Goal: Transaction & Acquisition: Purchase product/service

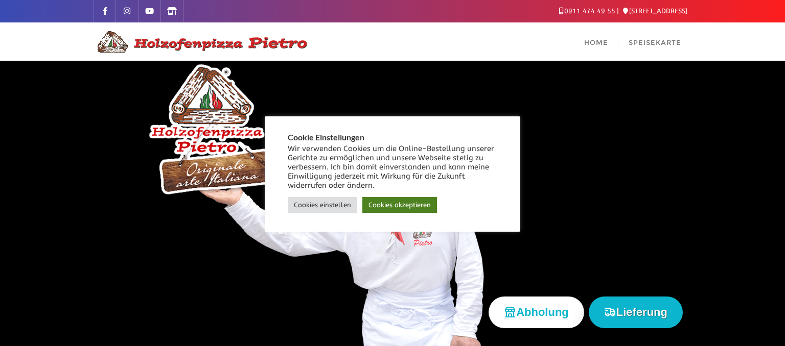
click at [420, 199] on link "Cookies akzeptieren" at bounding box center [399, 205] width 75 height 16
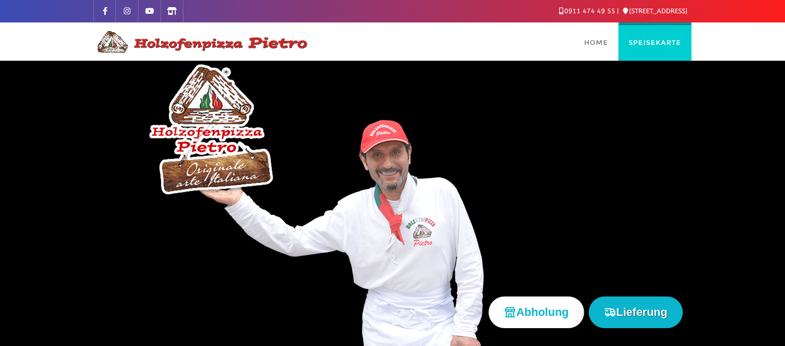
click at [639, 41] on span "Speisekarte" at bounding box center [654, 42] width 53 height 8
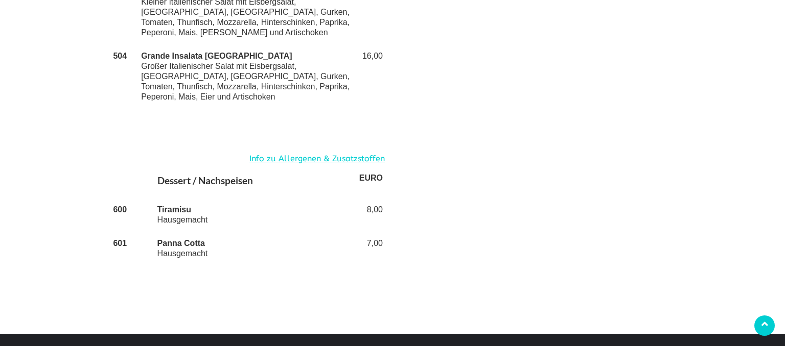
scroll to position [2417, 0]
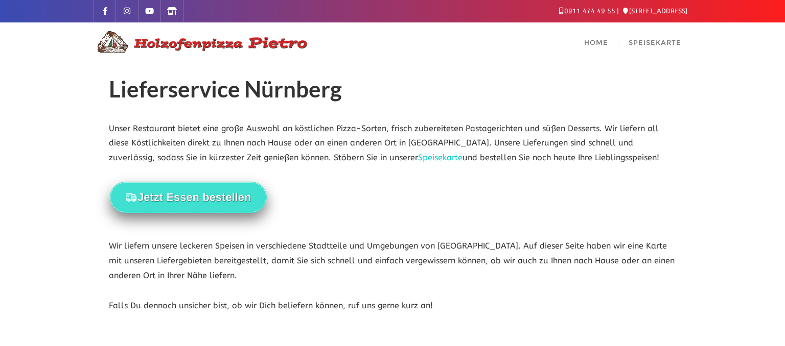
click at [225, 209] on button "Jetzt Essen bestellen" at bounding box center [188, 197] width 157 height 31
click at [198, 201] on button "Jetzt Essen bestellen" at bounding box center [188, 197] width 157 height 31
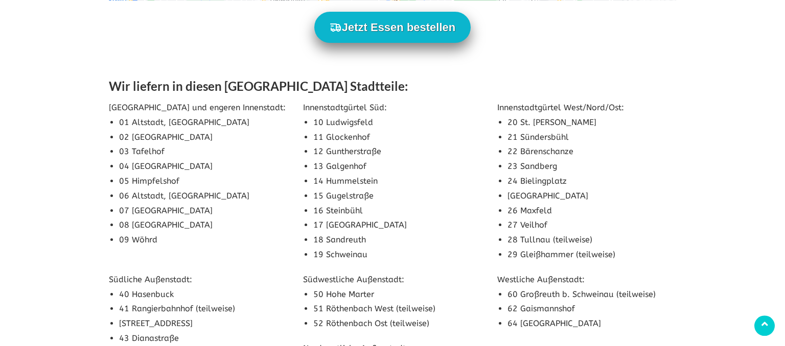
scroll to position [1024, 0]
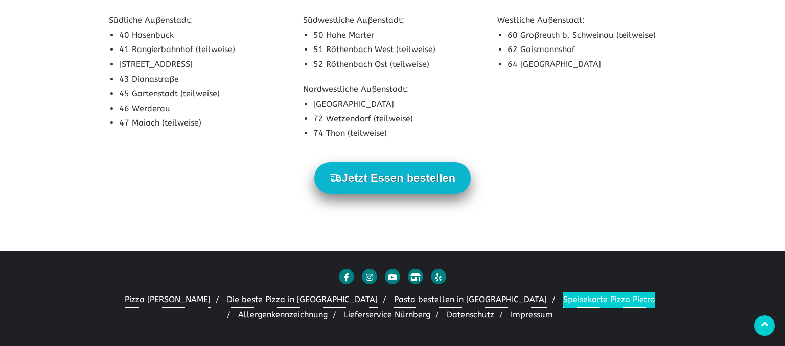
click at [563, 301] on link "Speisekarte Pizza Pietro" at bounding box center [609, 300] width 92 height 15
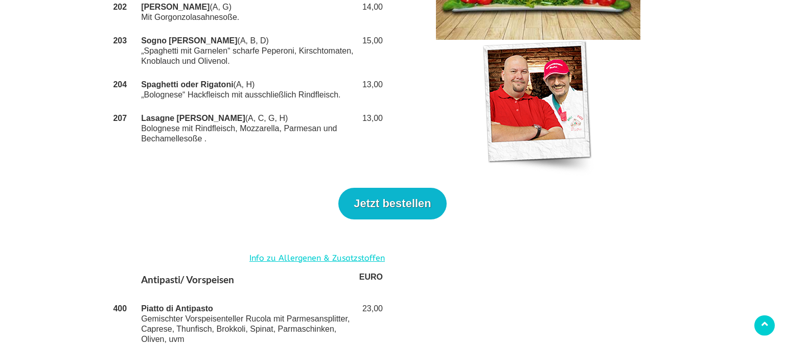
scroll to position [2416, 0]
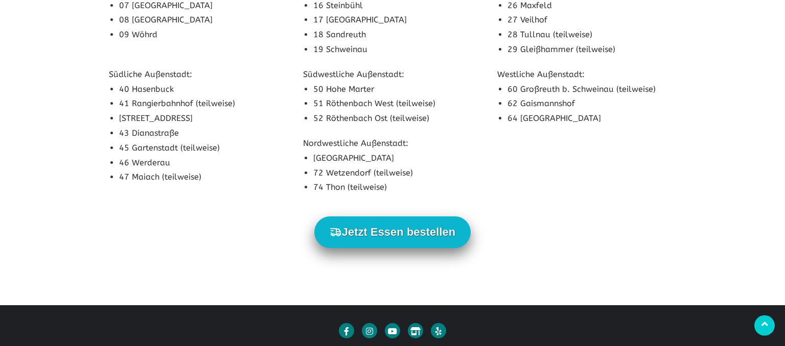
scroll to position [1024, 0]
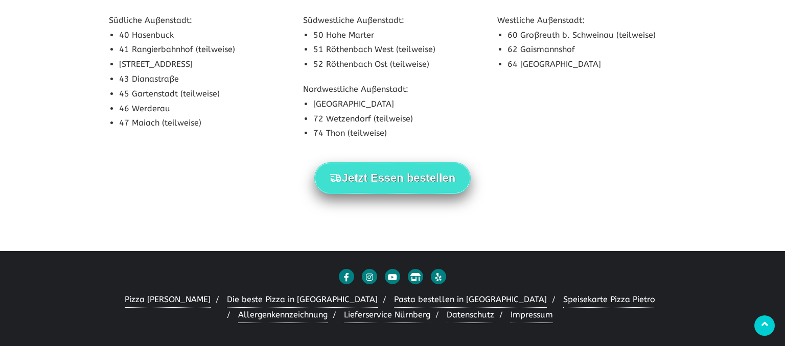
click at [386, 174] on button "Jetzt Essen bestellen" at bounding box center [392, 177] width 157 height 31
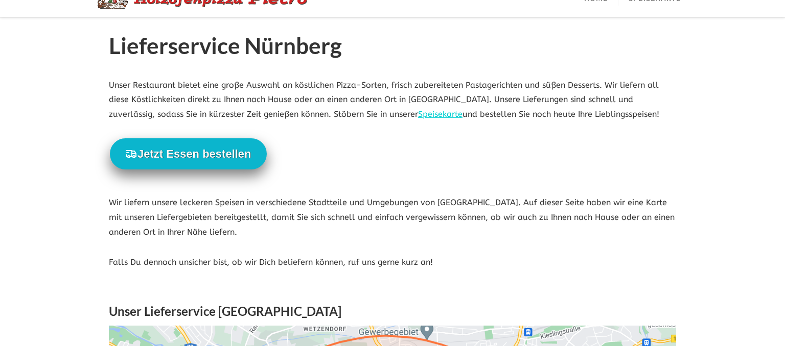
scroll to position [1024, 0]
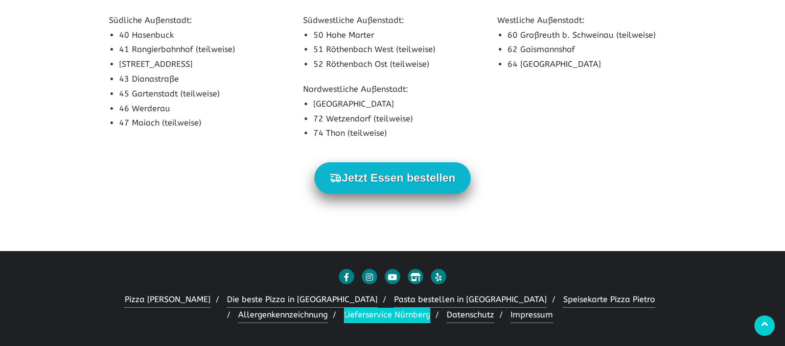
click at [344, 317] on link "Lieferservice Nürnberg" at bounding box center [387, 315] width 86 height 15
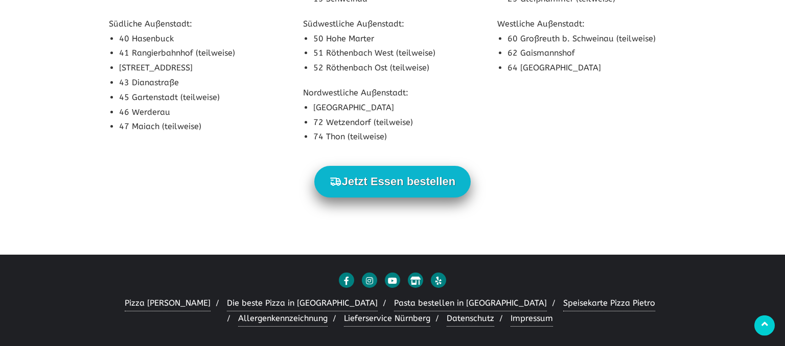
scroll to position [1024, 0]
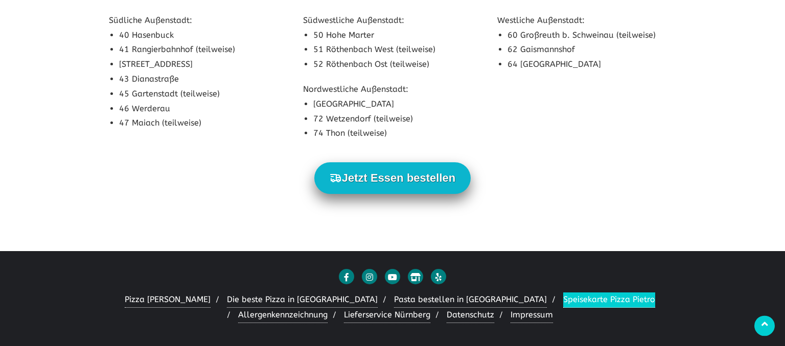
click at [563, 301] on link "Speisekarte Pizza Pietro" at bounding box center [609, 300] width 92 height 15
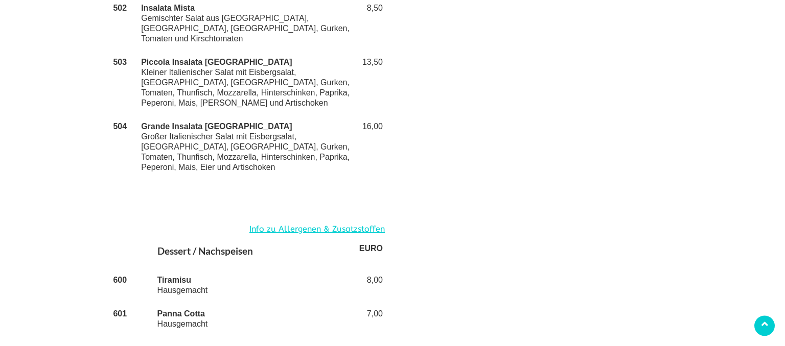
scroll to position [2416, 0]
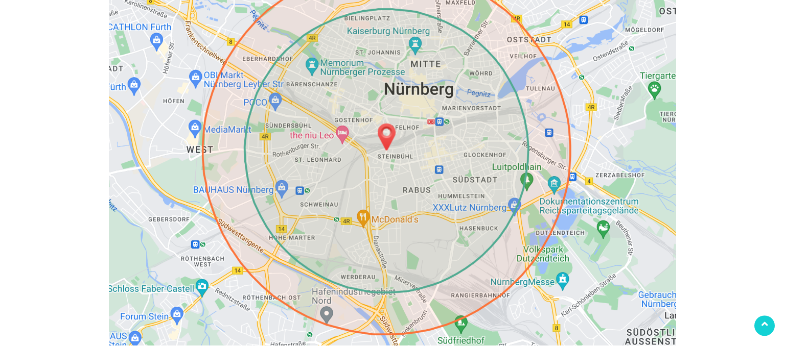
scroll to position [416, 0]
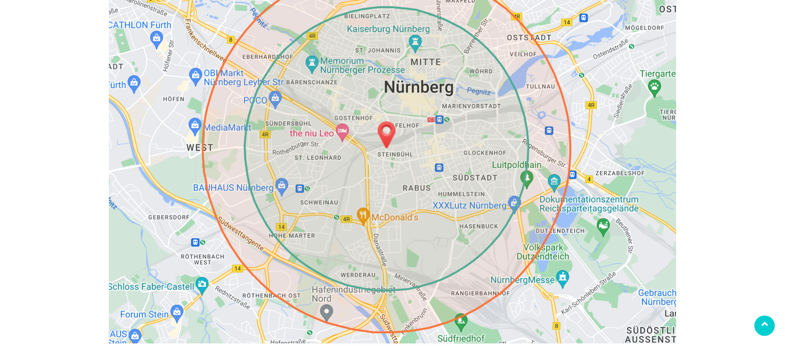
click at [334, 131] on img at bounding box center [392, 149] width 567 height 389
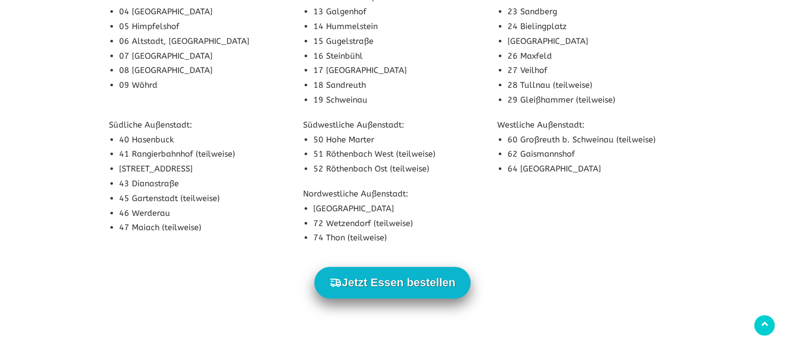
scroll to position [912, 0]
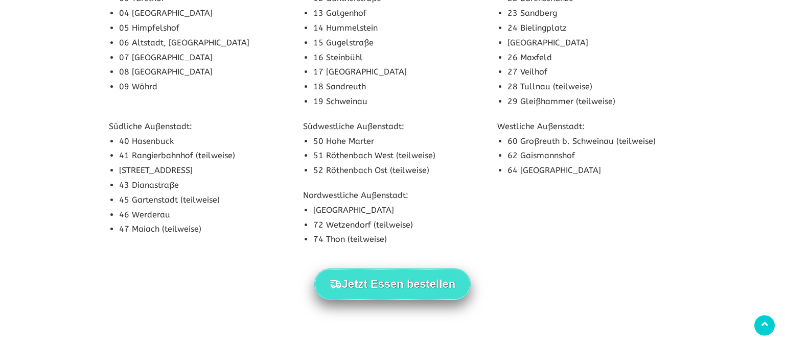
click at [374, 288] on button "Jetzt Essen bestellen" at bounding box center [392, 284] width 157 height 31
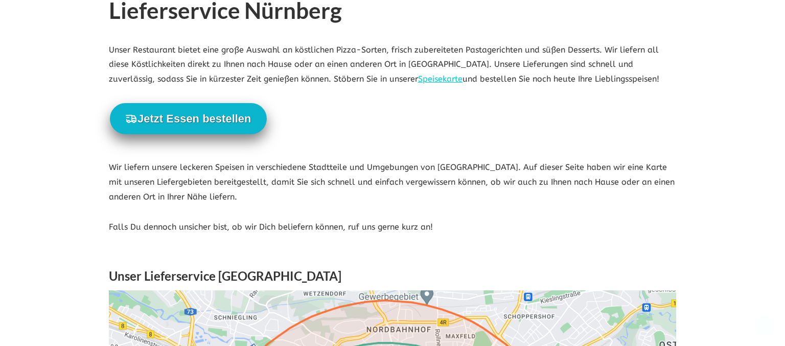
scroll to position [0, 0]
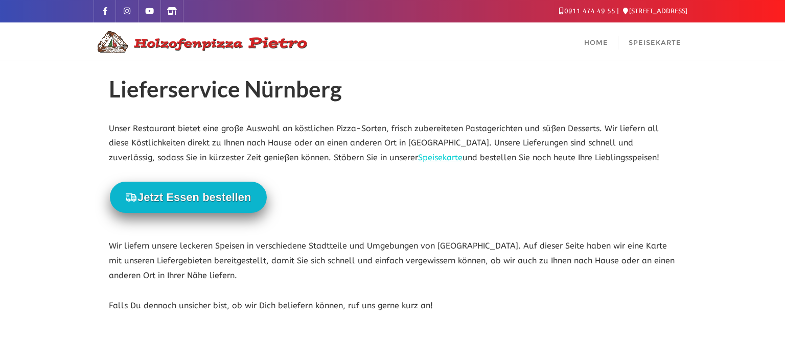
click at [578, 6] on li "0911 474 49 55" at bounding box center [589, 10] width 61 height 21
click at [651, 44] on span "Speisekarte" at bounding box center [654, 42] width 53 height 8
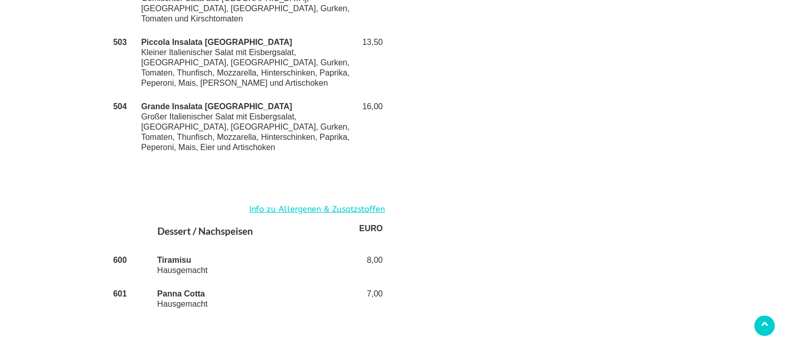
scroll to position [2430, 0]
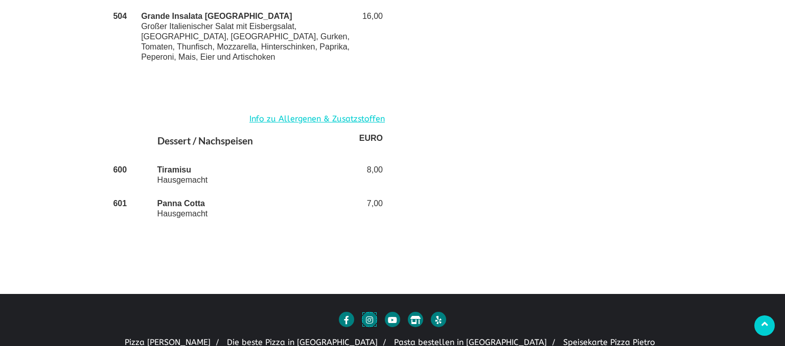
click at [377, 312] on icon at bounding box center [369, 319] width 15 height 15
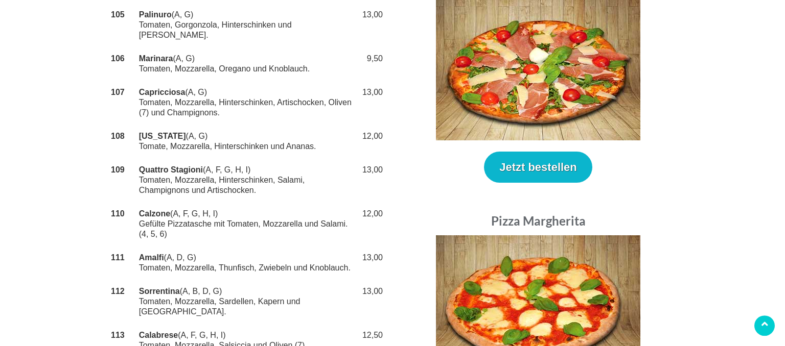
scroll to position [0, 0]
